Goal: Task Accomplishment & Management: Use online tool/utility

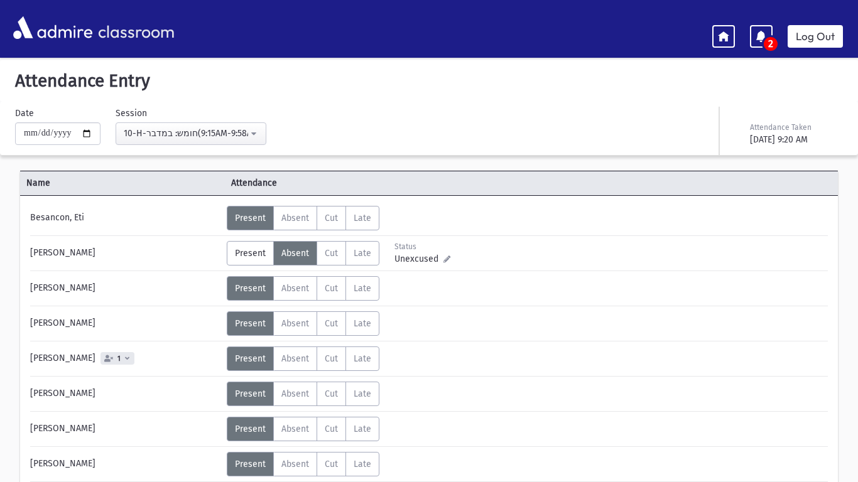
scroll to position [762, 0]
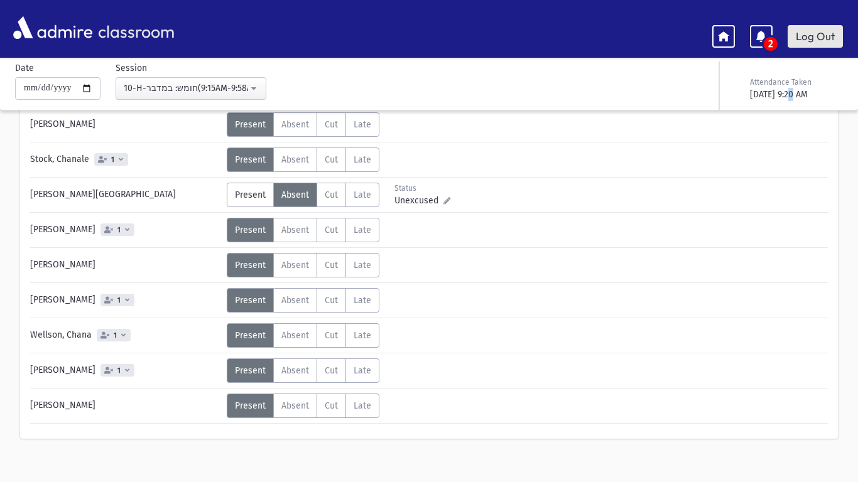
click at [817, 40] on link "Log Out" at bounding box center [815, 36] width 55 height 23
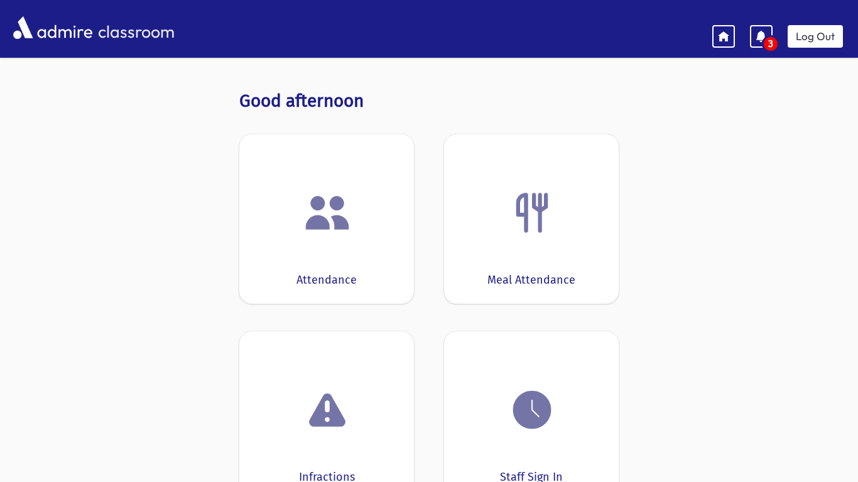
click at [372, 210] on div at bounding box center [327, 213] width 136 height 48
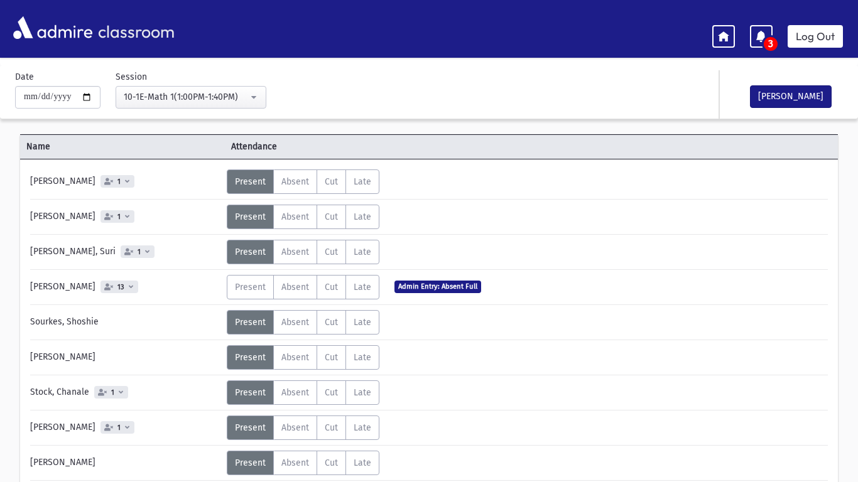
scroll to position [43, 0]
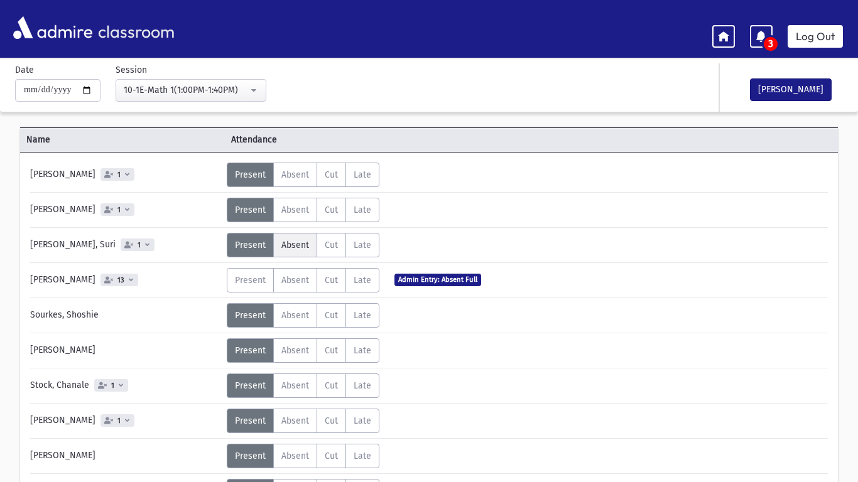
click at [303, 246] on span "Absent" at bounding box center [295, 245] width 28 height 11
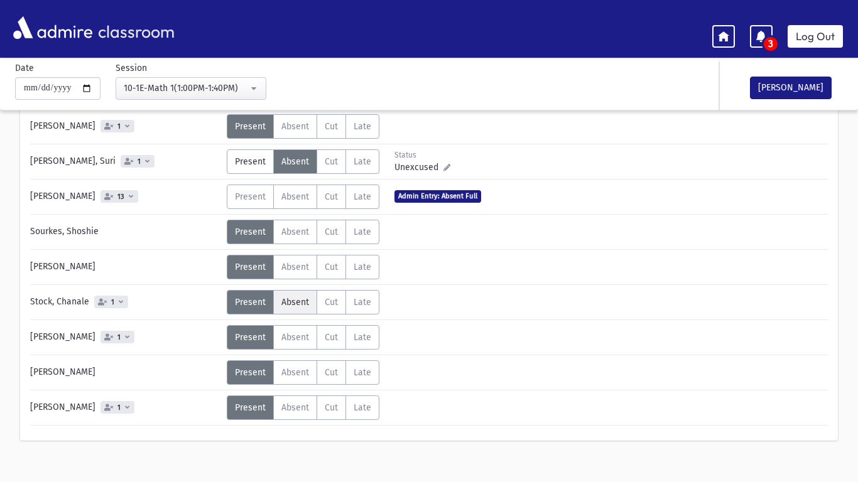
scroll to position [141, 0]
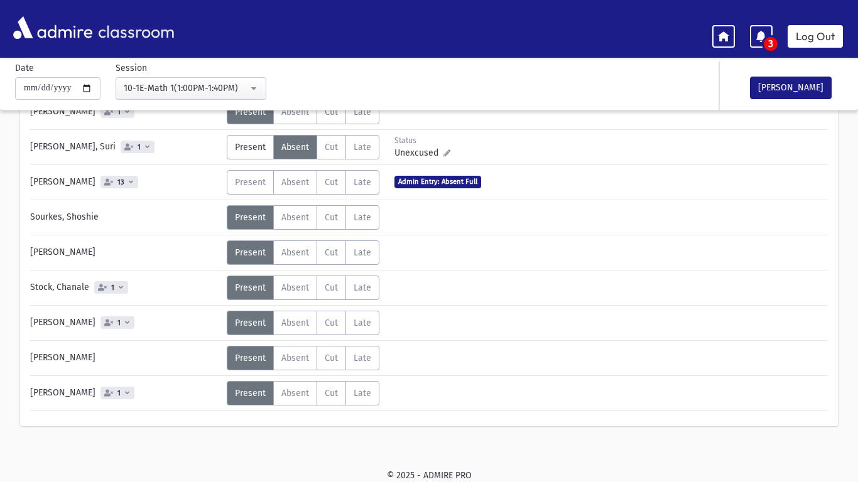
click at [751, 79] on div "Okay" at bounding box center [751, 60] width 188 height 39
click at [766, 87] on button "[PERSON_NAME]" at bounding box center [791, 88] width 82 height 23
click at [804, 44] on link "Log Out" at bounding box center [815, 36] width 55 height 23
